Goal: Information Seeking & Learning: Find specific fact

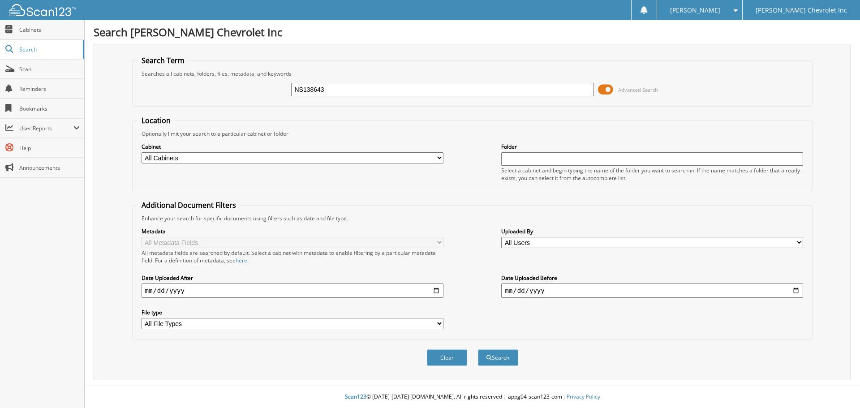
type input "NS138643"
click at [478, 349] on button "Search" at bounding box center [498, 357] width 40 height 17
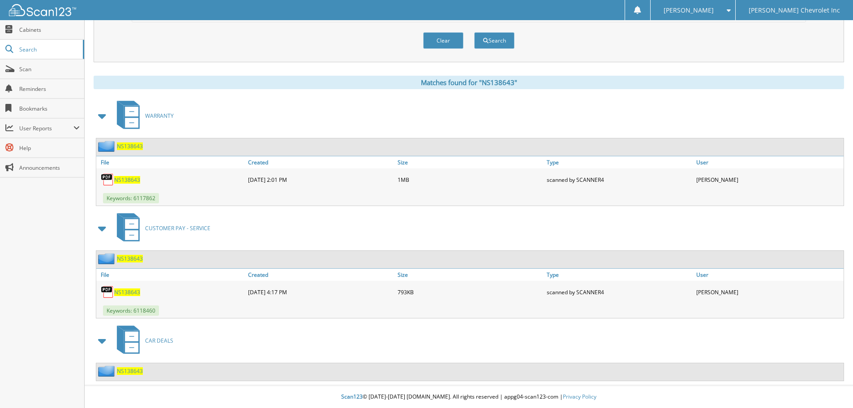
click at [138, 369] on span "NS138643" at bounding box center [130, 371] width 26 height 8
